Goal: Information Seeking & Learning: Learn about a topic

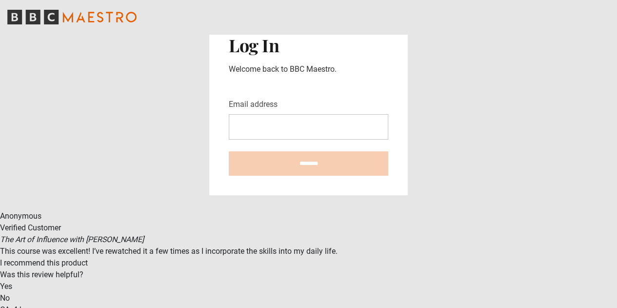
type input "**********"
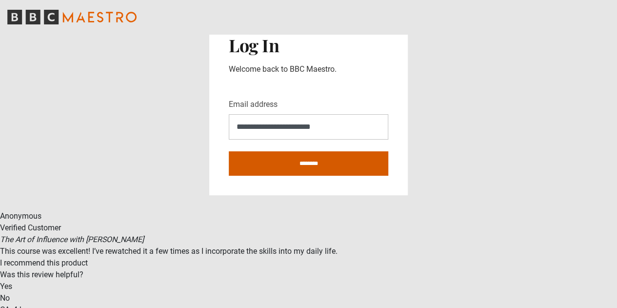
click at [297, 166] on input "********" at bounding box center [309, 163] width 160 height 24
type input "**********"
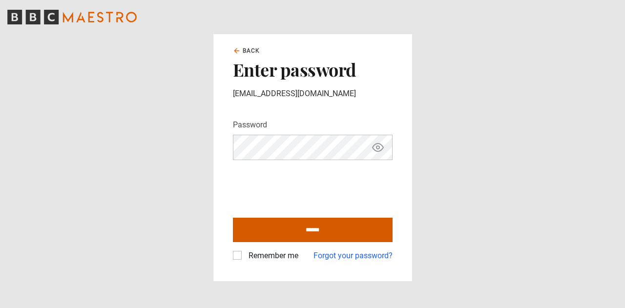
click at [313, 230] on input "******" at bounding box center [313, 230] width 160 height 24
type input "**********"
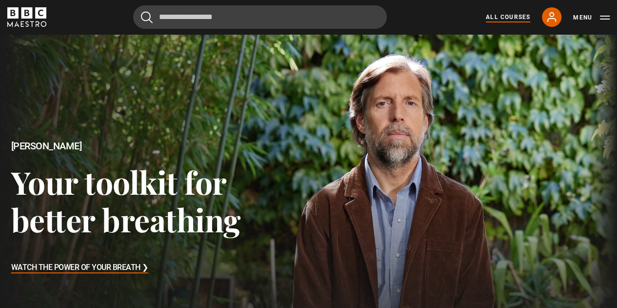
click at [518, 14] on link "All Courses" at bounding box center [508, 17] width 44 height 9
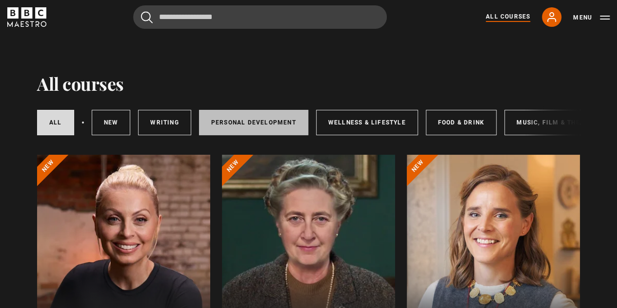
click at [202, 124] on link "Personal Development" at bounding box center [253, 122] width 109 height 25
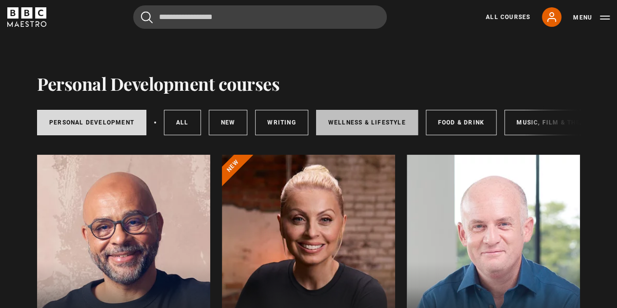
click at [368, 125] on link "Wellness & Lifestyle" at bounding box center [367, 122] width 102 height 25
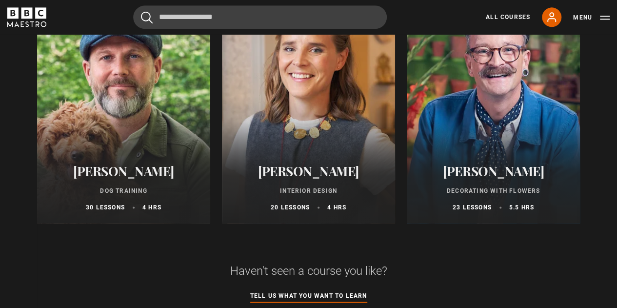
scroll to position [663, 0]
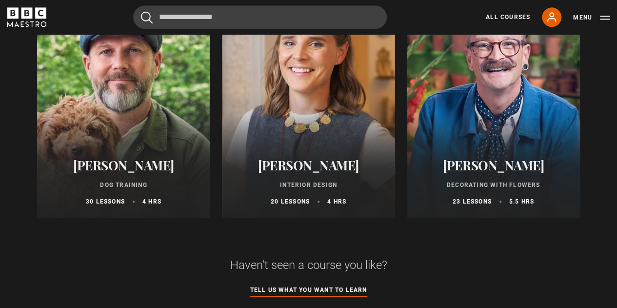
click at [472, 168] on h2 "[PERSON_NAME]" at bounding box center [494, 165] width 150 height 15
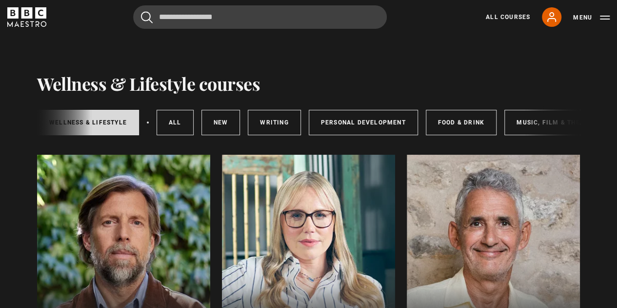
scroll to position [0, 171]
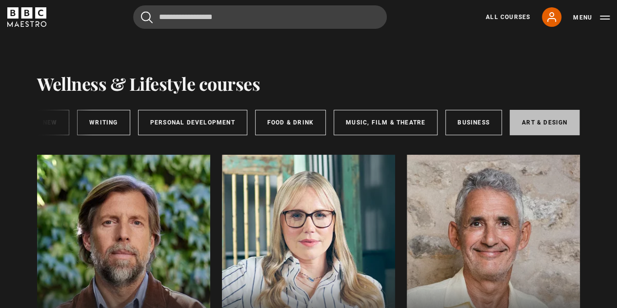
click at [517, 111] on link "Art & Design" at bounding box center [545, 122] width 70 height 25
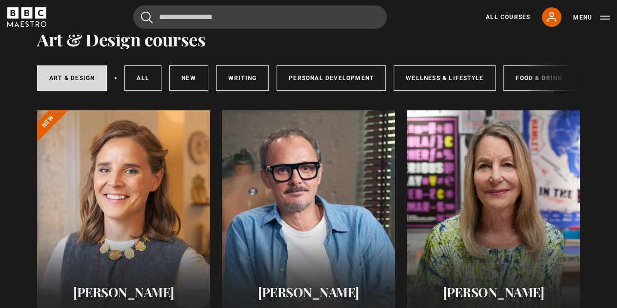
scroll to position [43, 0]
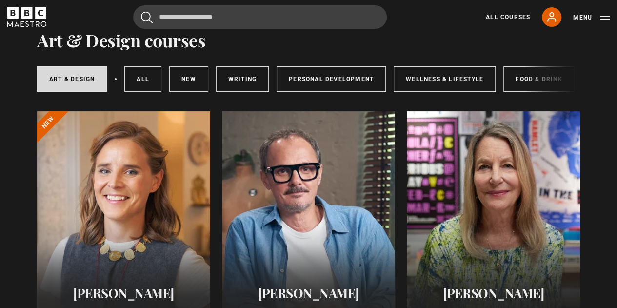
click at [519, 101] on div "Art & Design All courses New courses Writing Personal Development Wellness & Li…" at bounding box center [308, 77] width 543 height 53
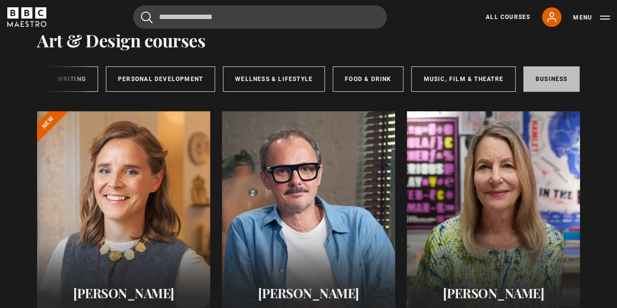
click at [553, 74] on link "Business" at bounding box center [552, 78] width 57 height 25
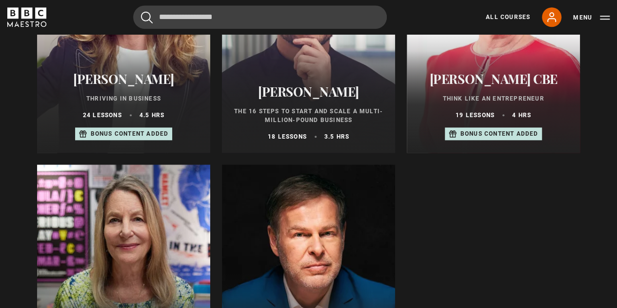
scroll to position [344, 0]
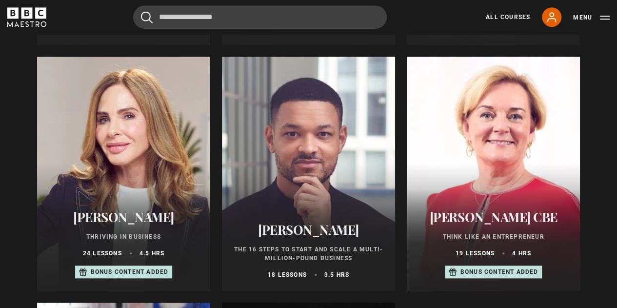
click at [516, 125] on div at bounding box center [493, 174] width 173 height 234
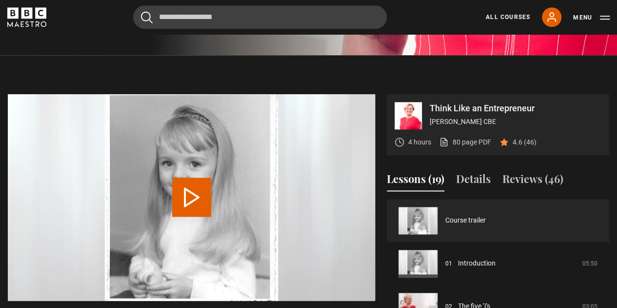
scroll to position [438, 0]
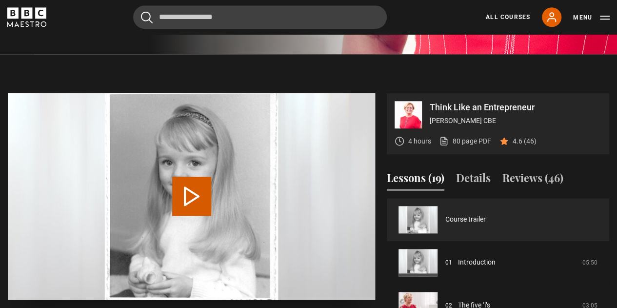
click at [204, 177] on button "Play Video" at bounding box center [191, 196] width 39 height 39
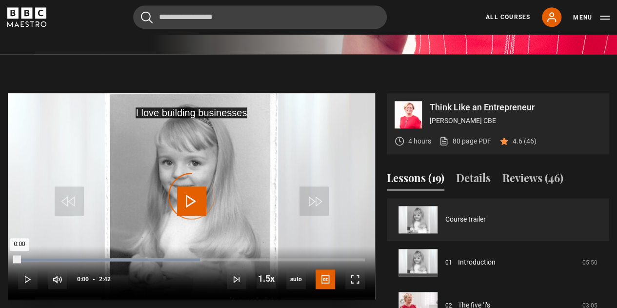
click at [19, 258] on div "Loaded : 52.47% 0:00 0:00" at bounding box center [191, 259] width 347 height 3
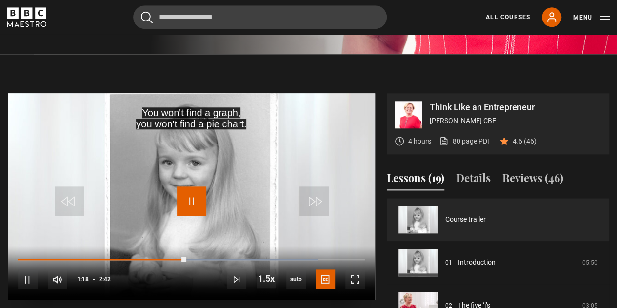
click at [186, 186] on span "Video Player" at bounding box center [191, 200] width 29 height 29
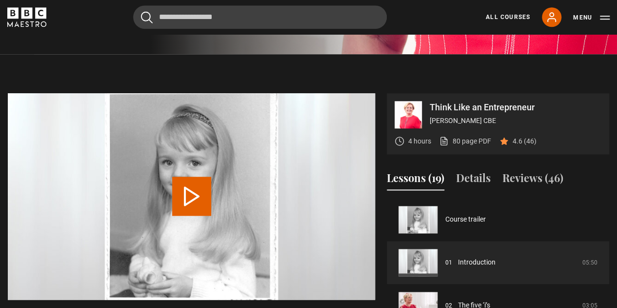
scroll to position [467, 0]
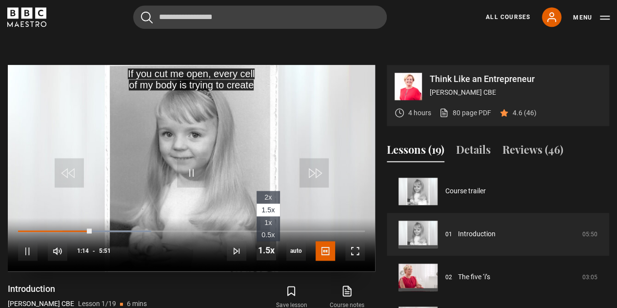
click at [264, 241] on span "Video Player" at bounding box center [267, 251] width 20 height 20
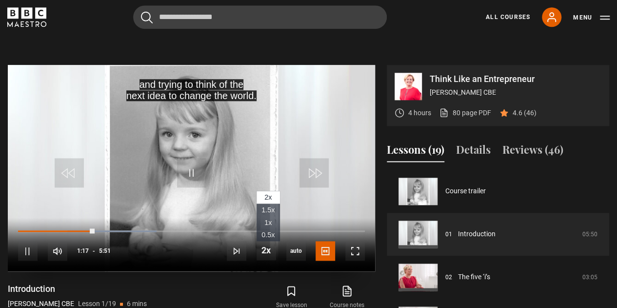
click at [267, 219] on span "1x" at bounding box center [268, 223] width 7 height 8
click at [219, 283] on div "Save lesson Course notes opens in new tab" at bounding box center [292, 297] width 165 height 28
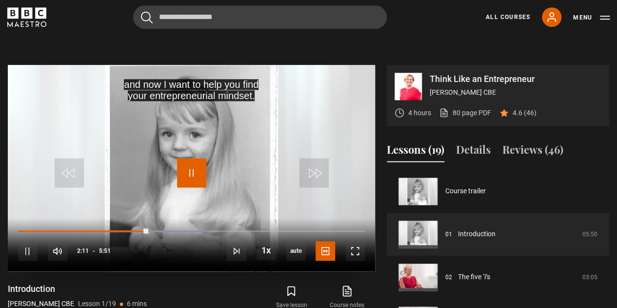
drag, startPoint x: 193, startPoint y: 147, endPoint x: 194, endPoint y: 183, distance: 36.1
click at [193, 158] on span "Video Player" at bounding box center [191, 172] width 29 height 29
